Goal: Information Seeking & Learning: Find specific fact

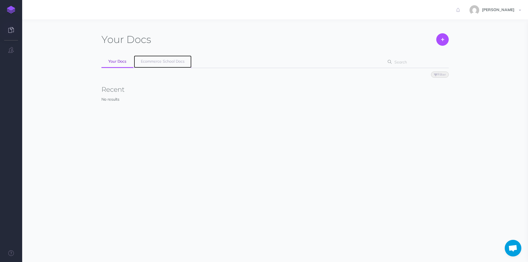
click at [152, 63] on span "Ecommerce School Docs" at bounding box center [163, 61] width 44 height 5
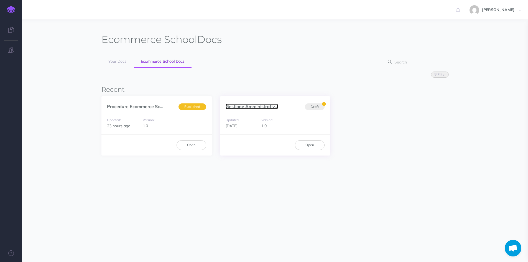
click at [242, 106] on link "Gestione Amministrativ..." at bounding box center [251, 107] width 52 height 6
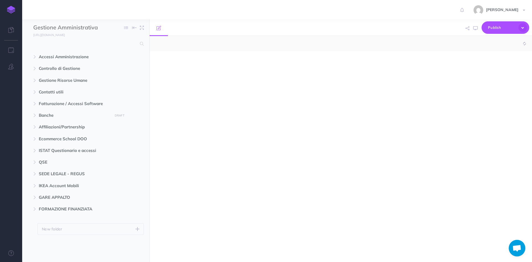
select select "null"
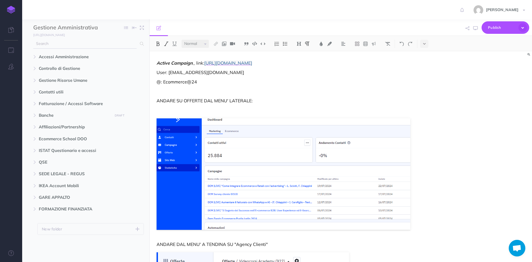
click at [84, 43] on input "text" at bounding box center [84, 44] width 103 height 10
type input "amazon"
click at [91, 45] on input "amazon" at bounding box center [84, 44] width 103 height 10
drag, startPoint x: 91, startPoint y: 45, endPoint x: 30, endPoint y: 42, distance: 61.5
click at [30, 43] on div "amazon No results" at bounding box center [85, 44] width 127 height 10
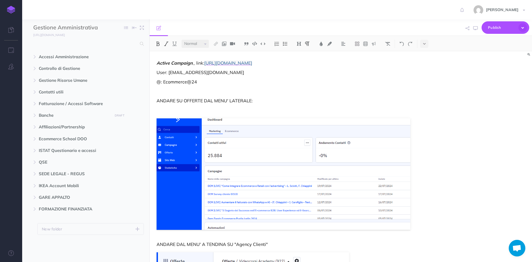
click at [13, 10] on img at bounding box center [11, 10] width 8 height 8
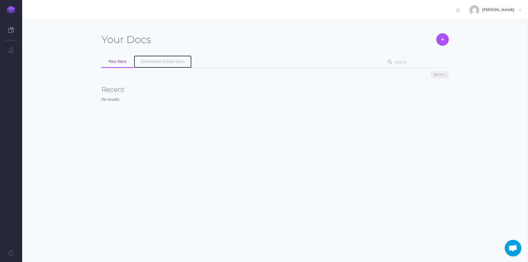
click at [174, 62] on span "Ecommerce School Docs" at bounding box center [163, 61] width 44 height 5
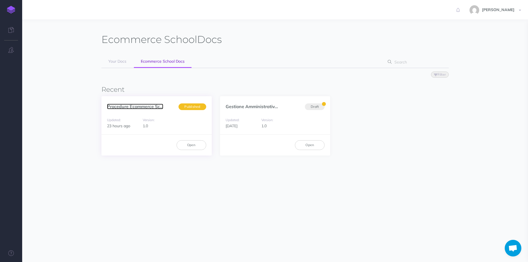
click at [147, 107] on link "Procedure Ecommerce Sc..." at bounding box center [135, 107] width 56 height 6
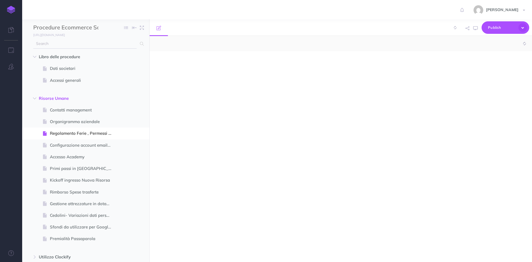
click at [73, 45] on input "text" at bounding box center [84, 44] width 103 height 10
type input "am"
select select "null"
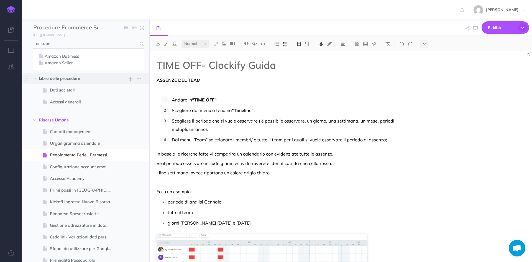
type input "amazon"
click at [73, 55] on link "Amazon Business" at bounding box center [88, 56] width 102 height 7
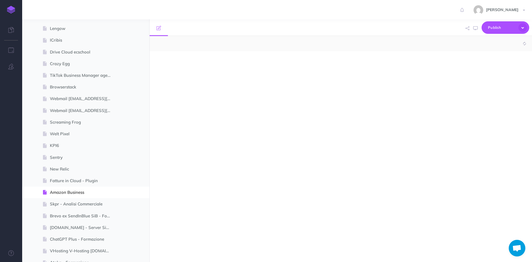
select select "null"
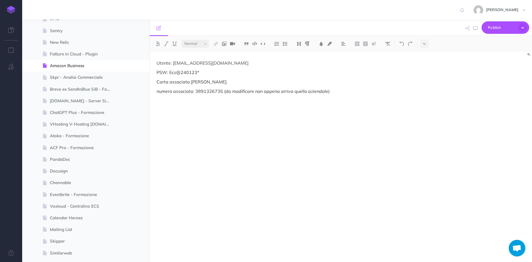
scroll to position [931, 0]
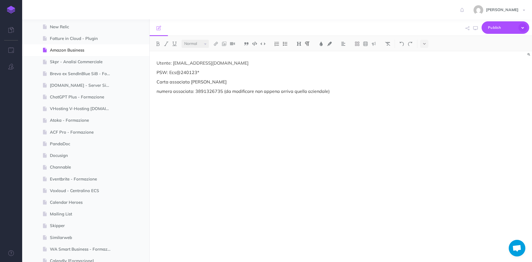
drag, startPoint x: 257, startPoint y: 65, endPoint x: 173, endPoint y: 61, distance: 83.7
click at [174, 61] on p "Utente: amministrazione@ecommerce-school.it" at bounding box center [283, 63] width 254 height 7
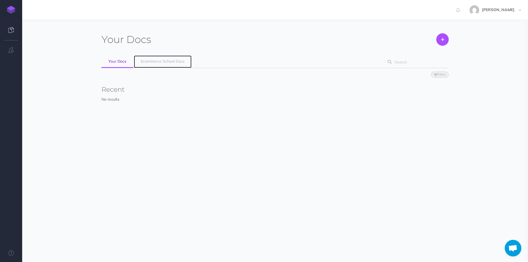
click at [158, 61] on span "Ecommerce School Docs" at bounding box center [163, 61] width 44 height 5
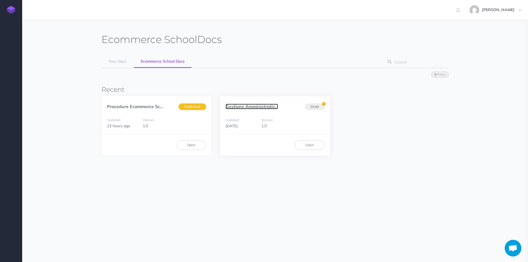
click at [234, 106] on link "Gestione Amministrativ..." at bounding box center [251, 107] width 52 height 6
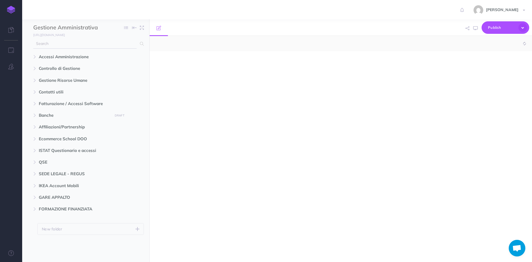
click at [68, 43] on input "text" at bounding box center [84, 44] width 103 height 10
select select "null"
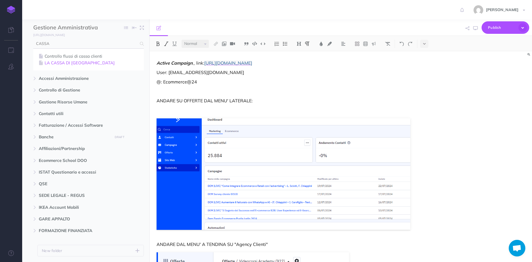
type input "CASSA"
click at [69, 64] on link "LA CASSA DI [GEOGRAPHIC_DATA]" at bounding box center [88, 63] width 102 height 7
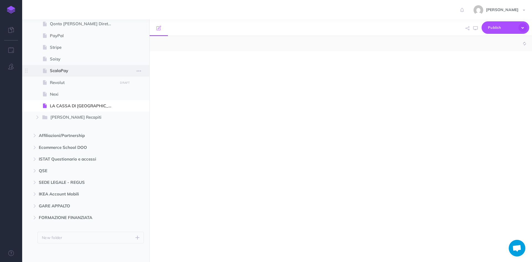
scroll to position [107, 0]
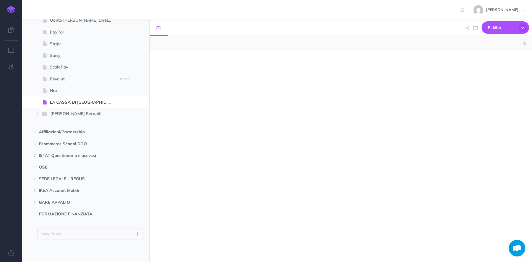
select select "null"
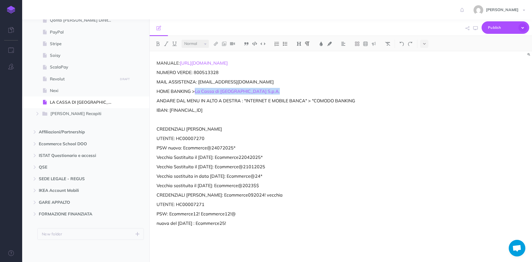
drag, startPoint x: 254, startPoint y: 92, endPoint x: 195, endPoint y: 92, distance: 59.3
click at [195, 92] on p "HOME BANKING > La Cassa di [GEOGRAPHIC_DATA] S.p.A." at bounding box center [283, 91] width 254 height 7
copy p "La Cassa di Ravenna S.p.A."
drag, startPoint x: 206, startPoint y: 138, endPoint x: 177, endPoint y: 139, distance: 29.6
click at [177, 139] on p "UTENTE: HC00007270" at bounding box center [283, 138] width 254 height 7
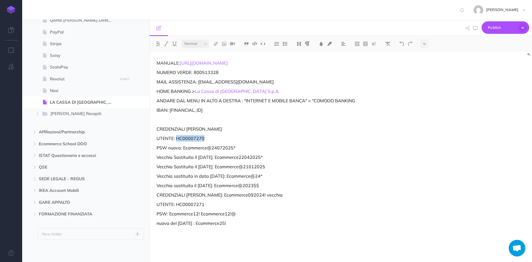
copy p "HC00007270"
drag, startPoint x: 235, startPoint y: 148, endPoint x: 182, endPoint y: 150, distance: 53.5
click at [182, 150] on p "PSW nuova: Ecommerce@24072025*" at bounding box center [283, 147] width 254 height 7
click at [240, 145] on p "PSW nuova: Ecommerce@24072025*" at bounding box center [283, 147] width 254 height 7
click at [235, 148] on p "PSW nuova: Ecommerce@24072025*" at bounding box center [283, 147] width 254 height 7
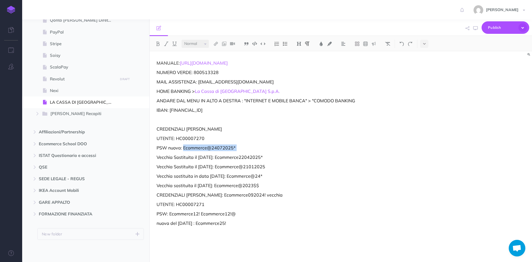
drag, startPoint x: 235, startPoint y: 148, endPoint x: 192, endPoint y: 150, distance: 42.4
click at [192, 150] on p "PSW nuova: Ecommerce@24072025*" at bounding box center [283, 147] width 254 height 7
copy p "Ecommerce@24072025*"
